Goal: Information Seeking & Learning: Learn about a topic

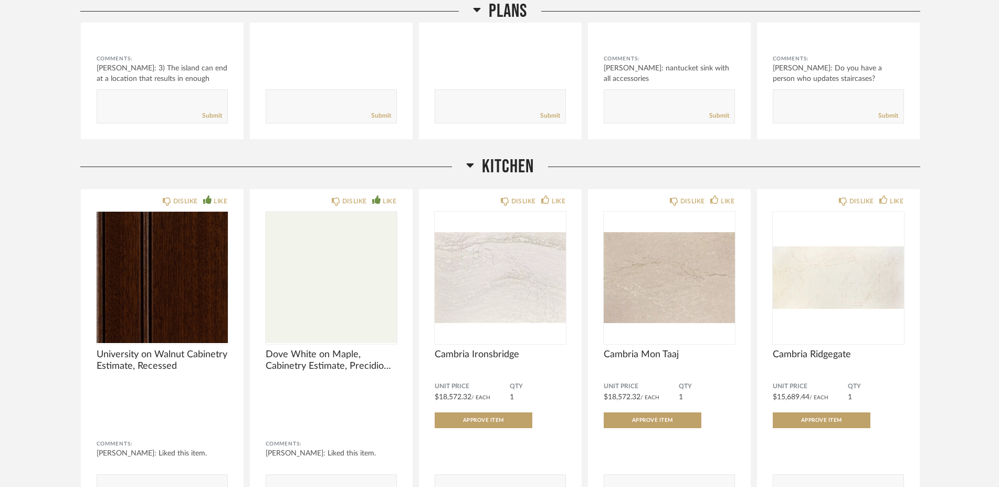
scroll to position [425, 0]
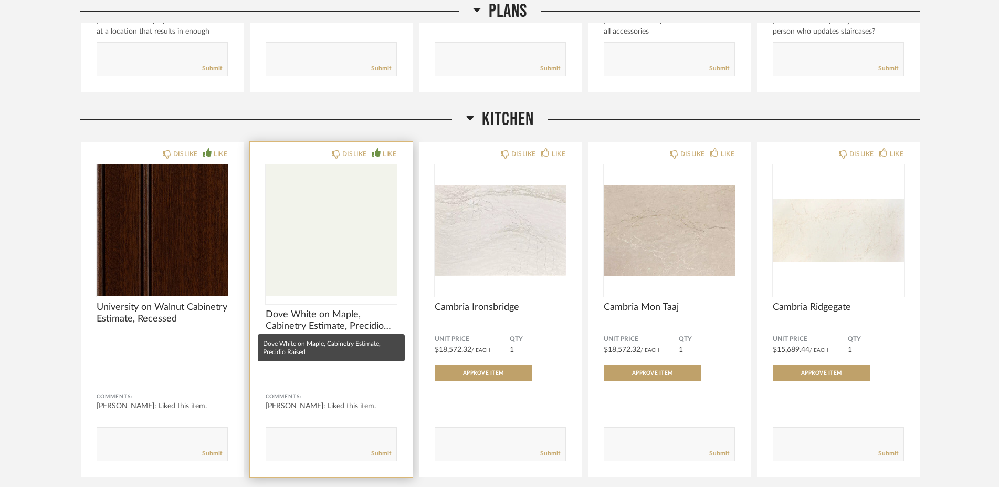
click at [317, 320] on span "Dove White on Maple, Cabinetry Estimate, Precidio Raised" at bounding box center [331, 320] width 131 height 23
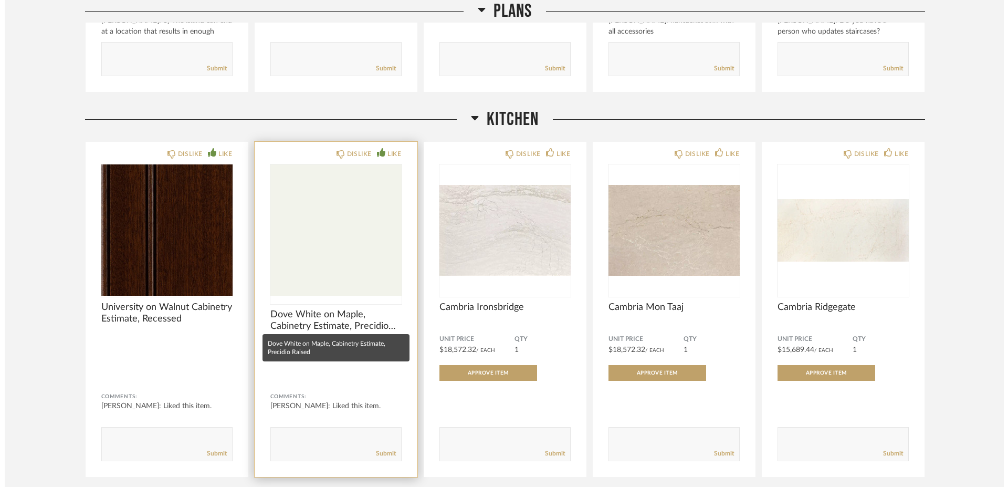
scroll to position [0, 0]
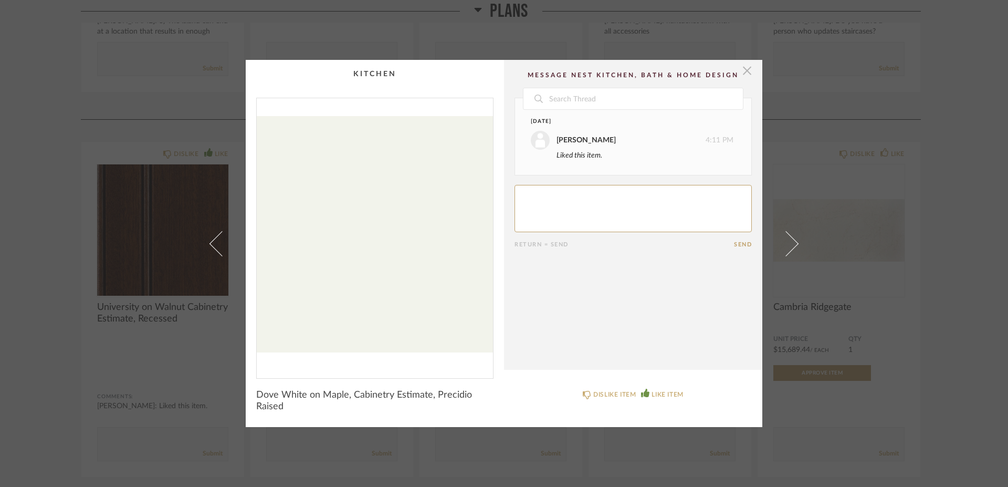
click at [745, 69] on span "button" at bounding box center [747, 70] width 21 height 21
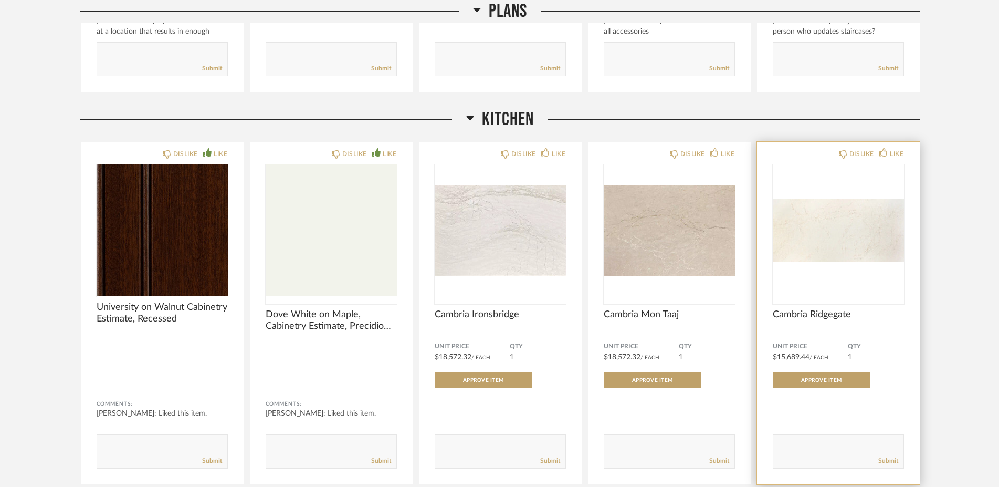
scroll to position [520, 0]
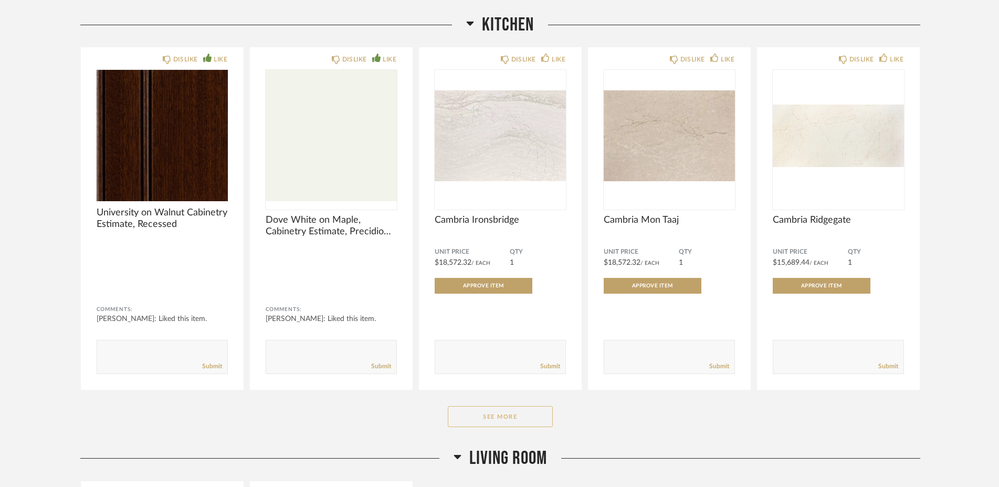
click at [531, 412] on button "See More" at bounding box center [500, 416] width 105 height 21
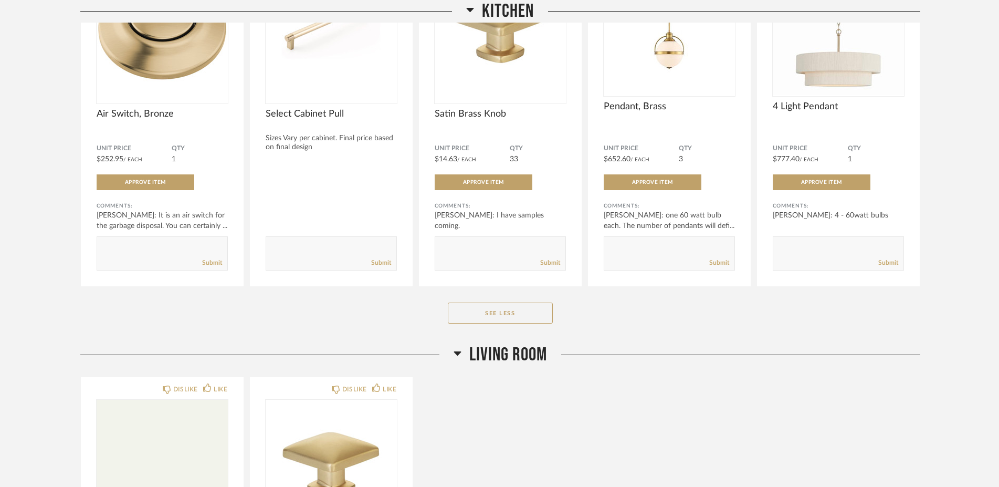
scroll to position [1229, 0]
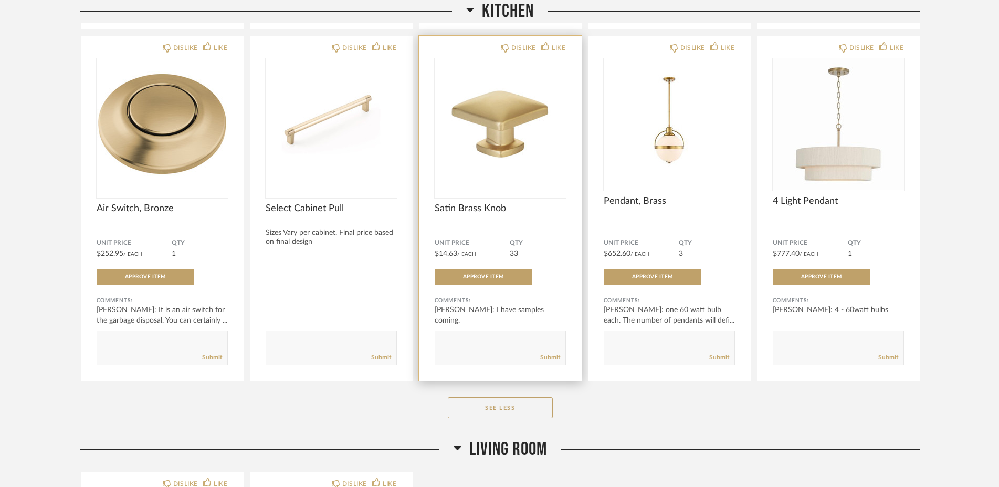
click at [469, 203] on span "Satin Brass Knob" at bounding box center [500, 209] width 131 height 12
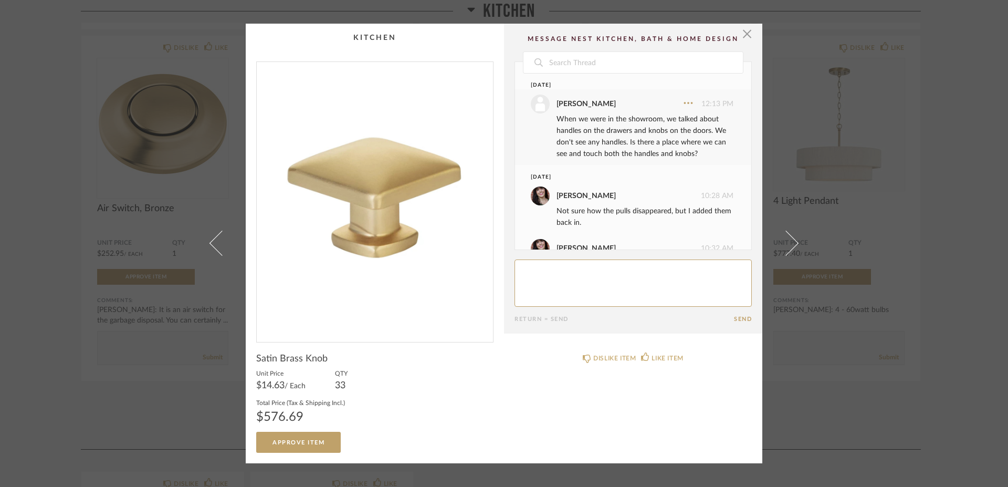
scroll to position [32, 0]
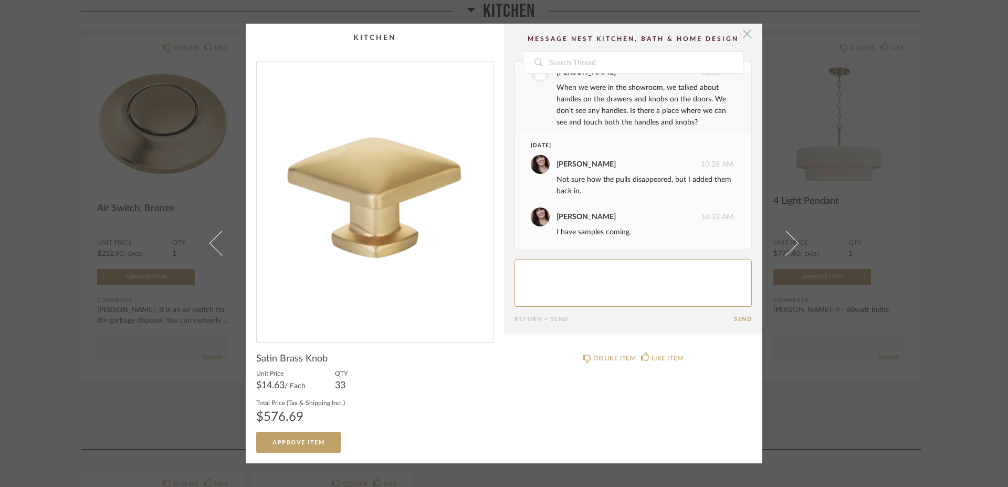
click at [741, 33] on span "button" at bounding box center [747, 34] width 21 height 21
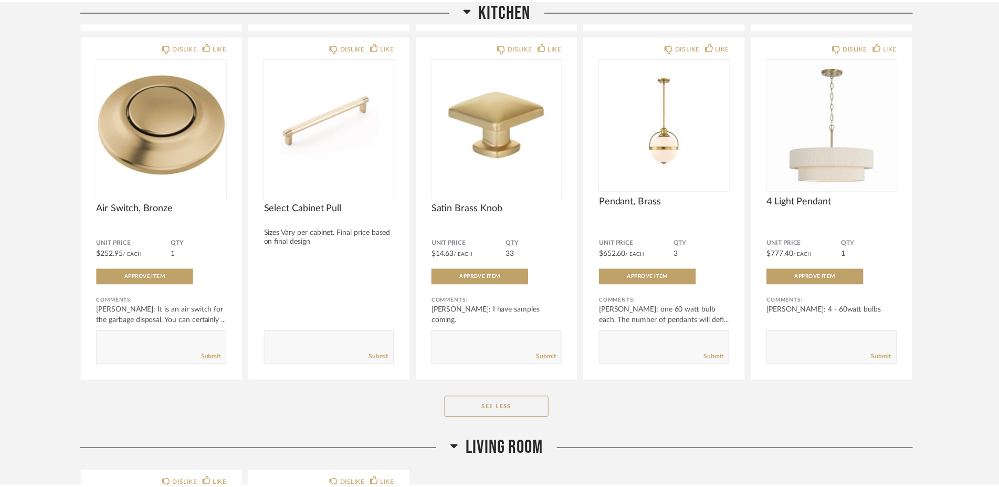
scroll to position [1229, 0]
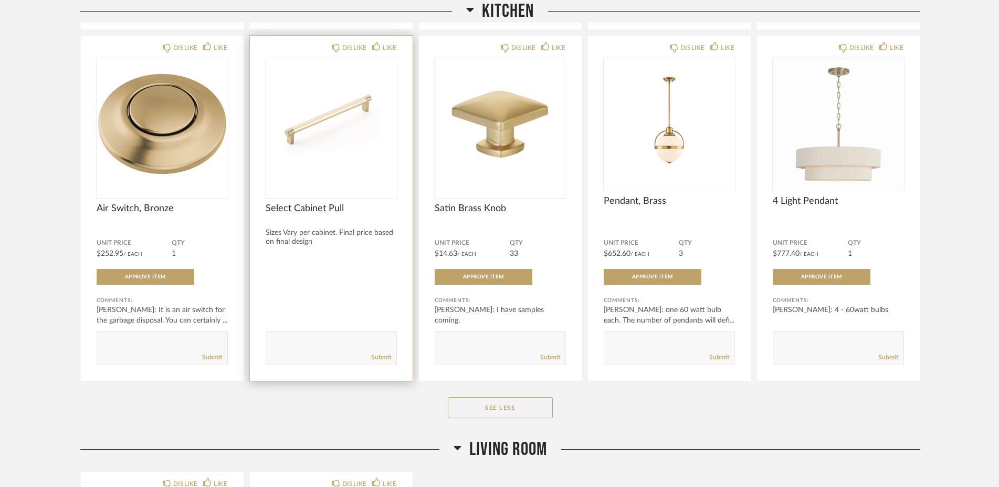
click at [299, 208] on span "Select Cabinet Pull" at bounding box center [331, 209] width 131 height 12
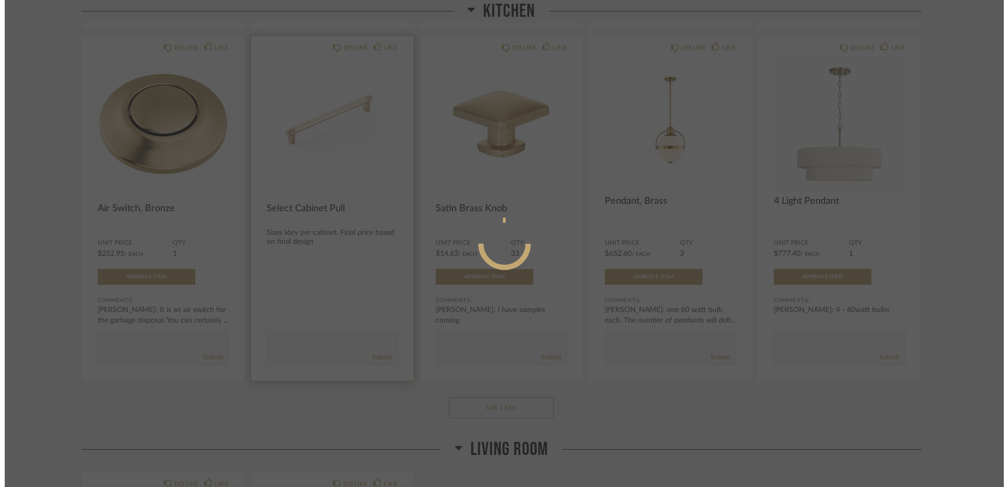
scroll to position [0, 0]
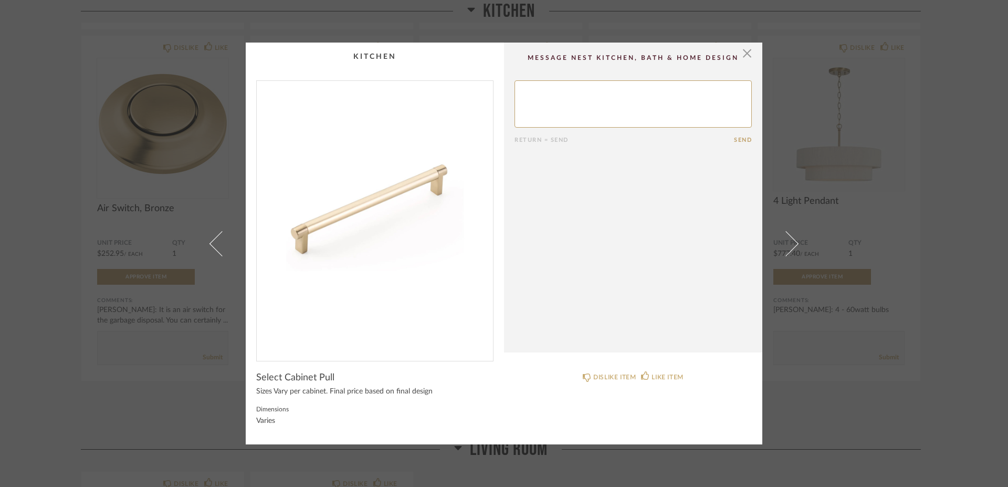
click at [294, 232] on img "0" at bounding box center [375, 216] width 236 height 271
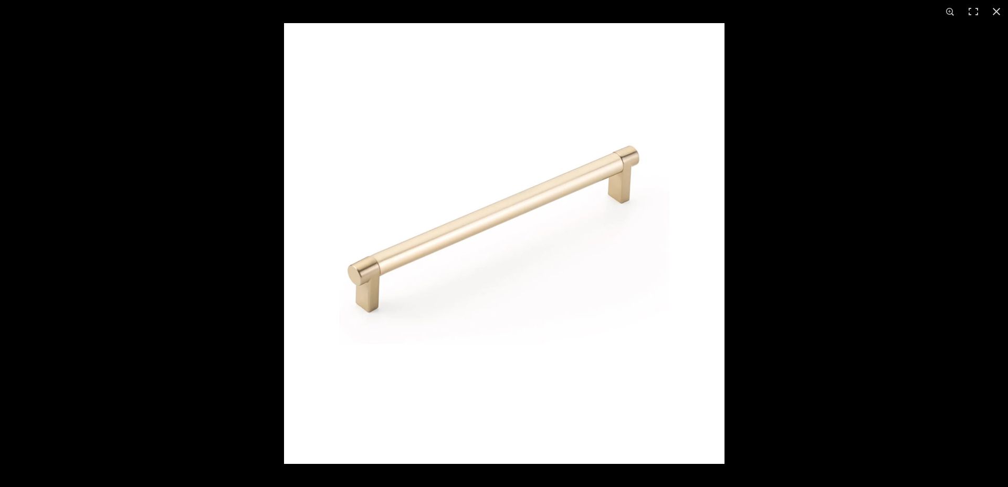
click at [681, 89] on img at bounding box center [504, 243] width 441 height 441
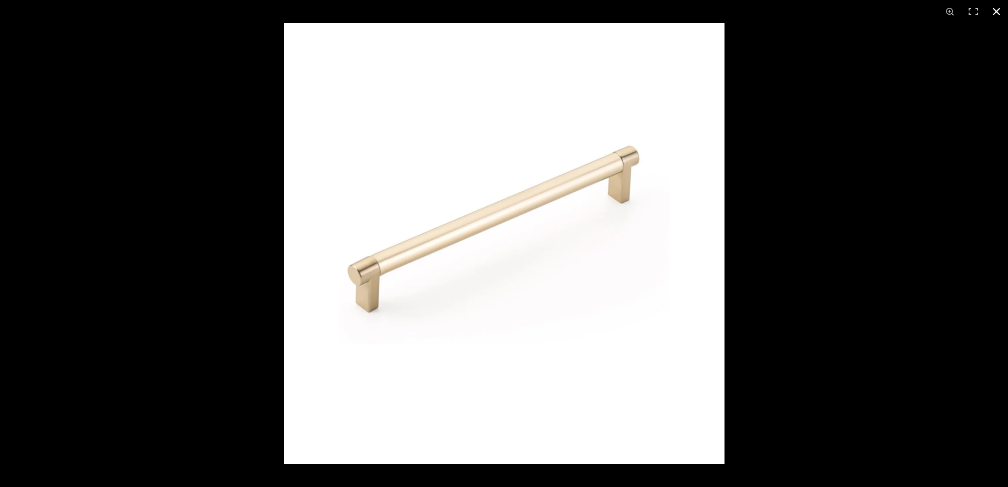
click at [997, 11] on button at bounding box center [996, 11] width 23 height 23
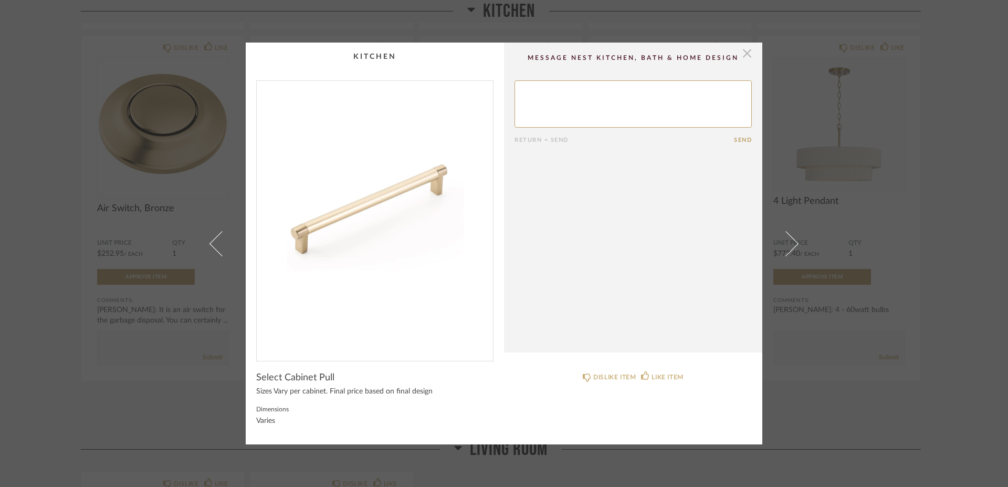
click at [739, 54] on span "button" at bounding box center [747, 53] width 21 height 21
